Goal: Find specific page/section: Find specific page/section

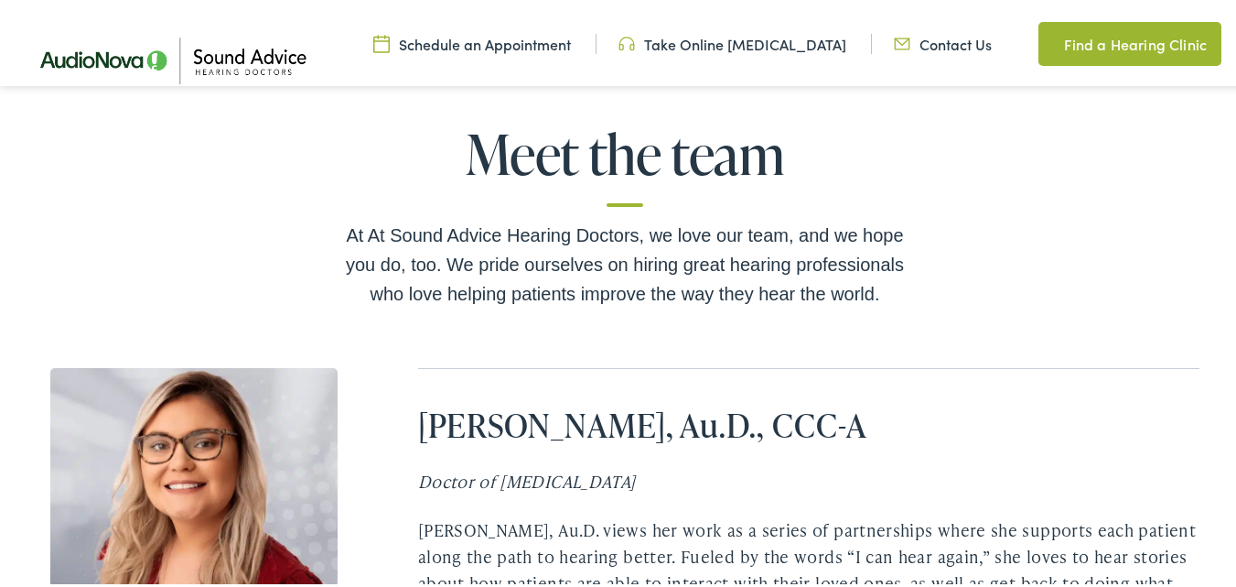
scroll to position [3660, 0]
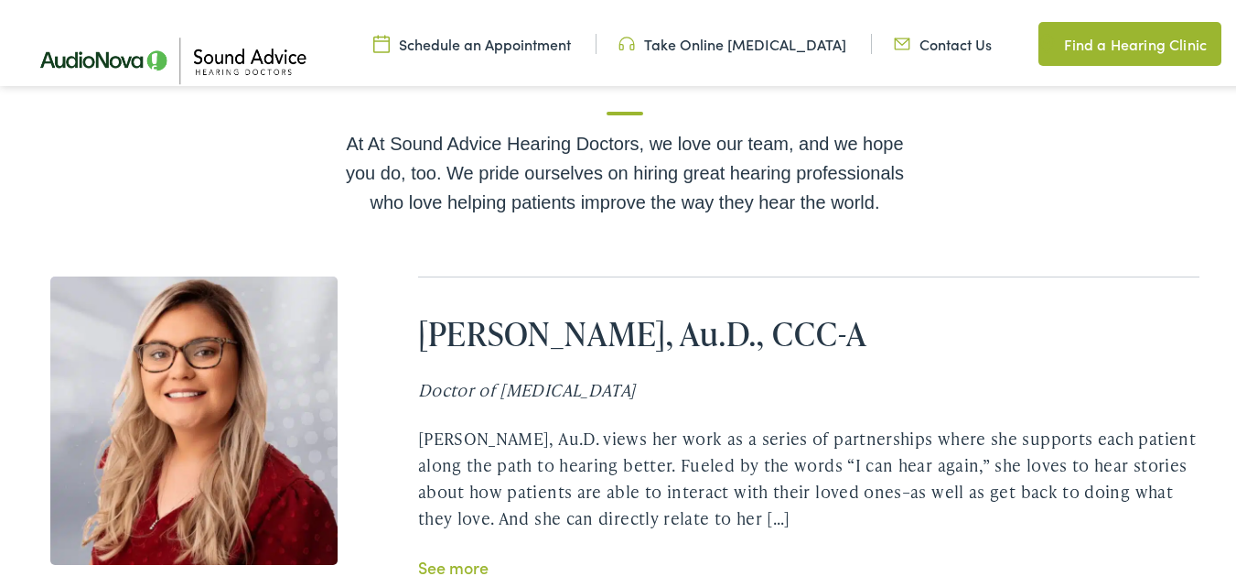
click at [440, 552] on link "See more" at bounding box center [453, 563] width 70 height 23
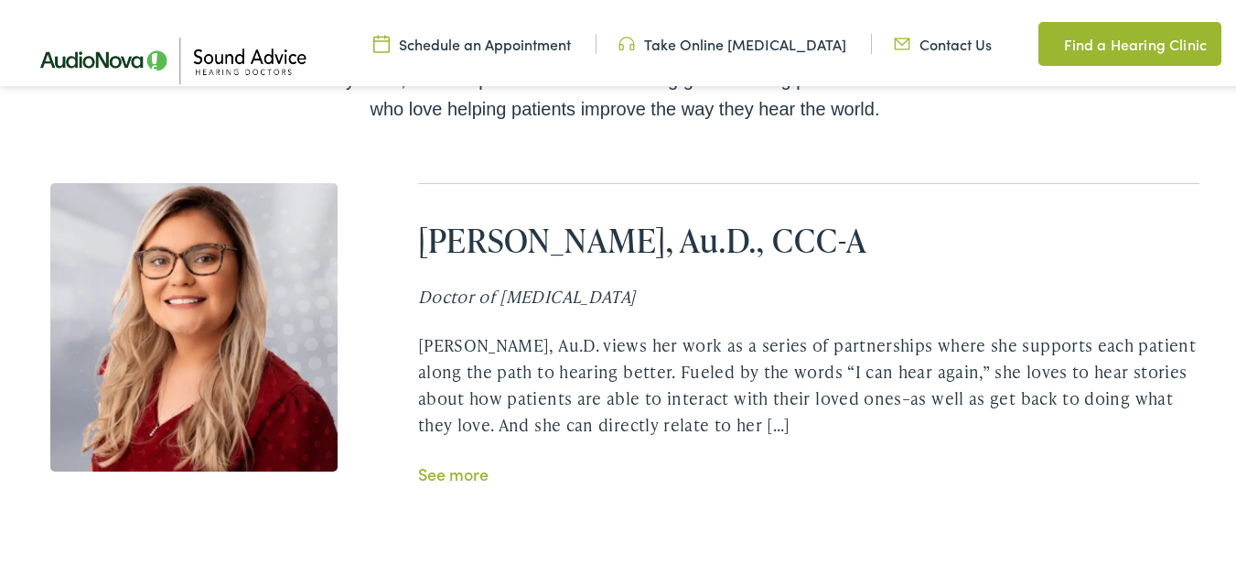
scroll to position [3752, 0]
